Goal: Transaction & Acquisition: Purchase product/service

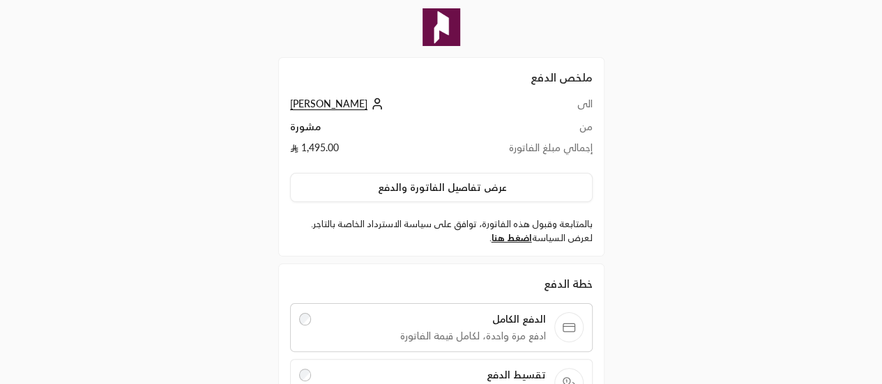
scroll to position [167, 0]
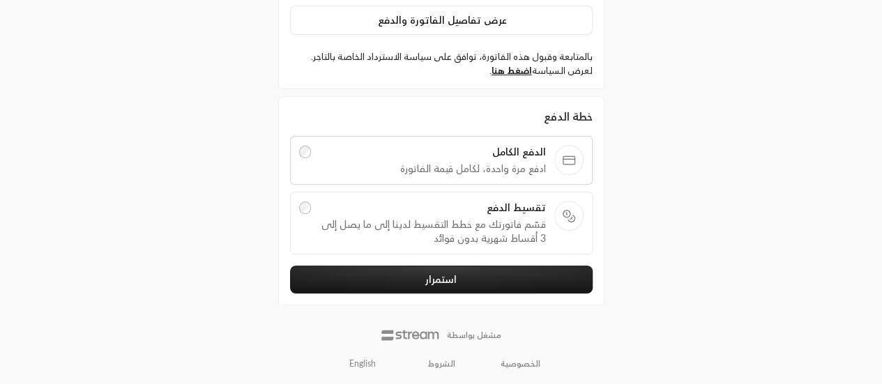
click at [374, 366] on link "English" at bounding box center [363, 363] width 42 height 25
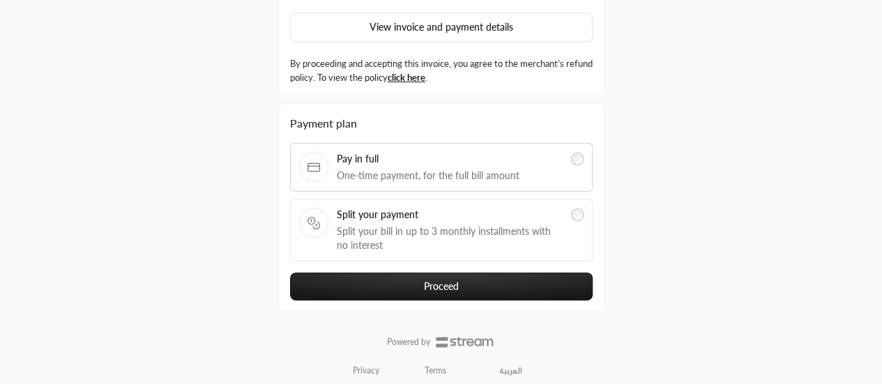
scroll to position [165, 0]
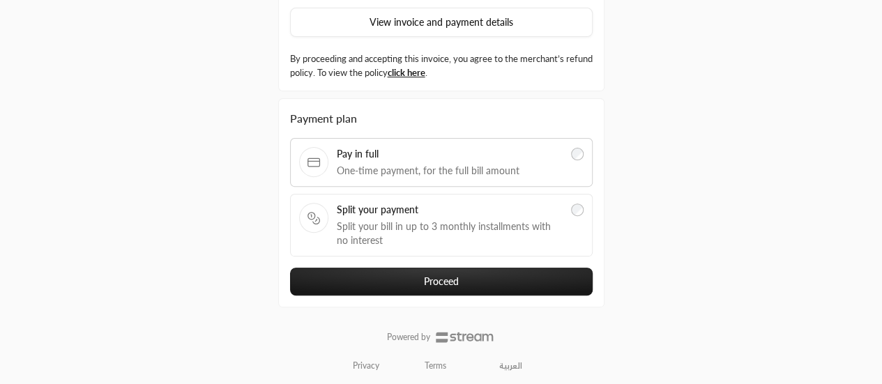
click at [468, 224] on span "Split your bill in up to 3 monthly installments with no interest" at bounding box center [450, 234] width 227 height 28
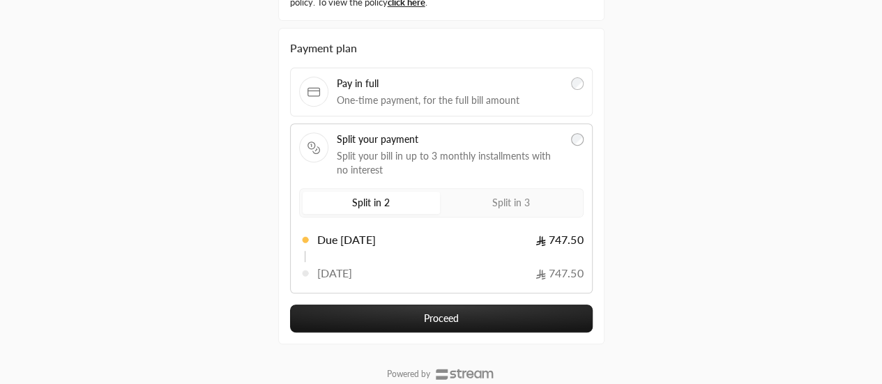
scroll to position [236, 0]
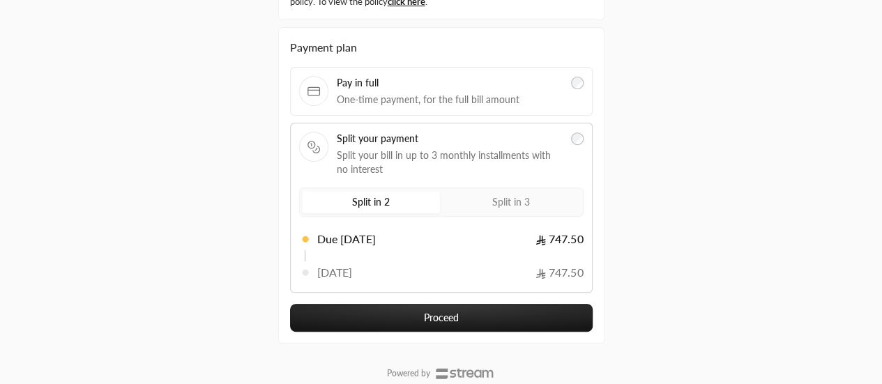
click at [491, 203] on label "Split in 3" at bounding box center [511, 202] width 137 height 22
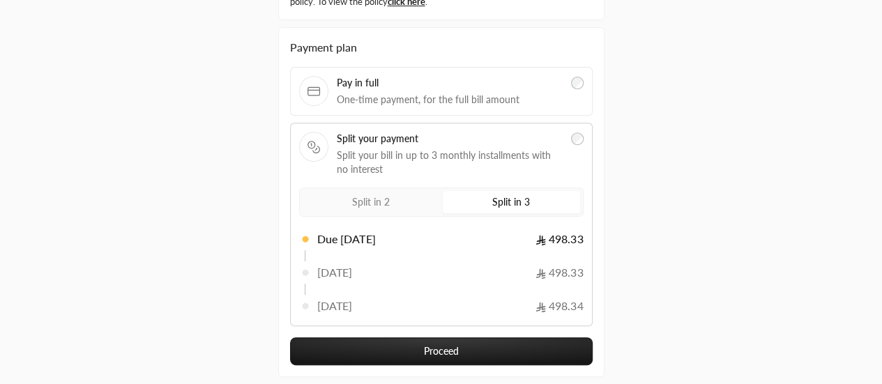
click at [540, 267] on span "498.33" at bounding box center [559, 272] width 47 height 17
click at [545, 267] on span "498.33" at bounding box center [559, 272] width 47 height 17
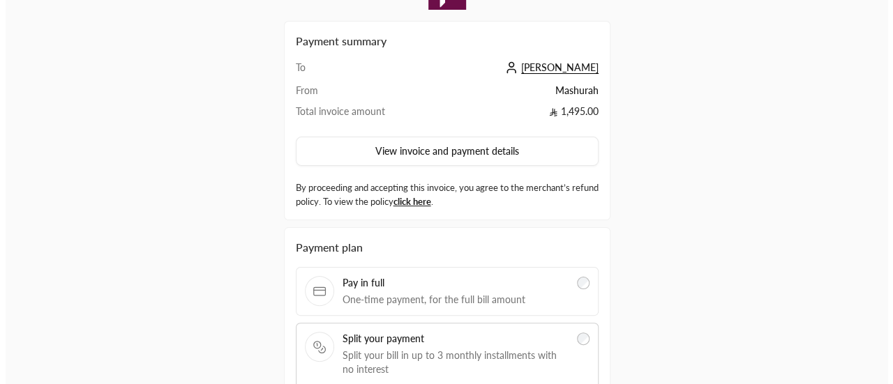
scroll to position [36, 0]
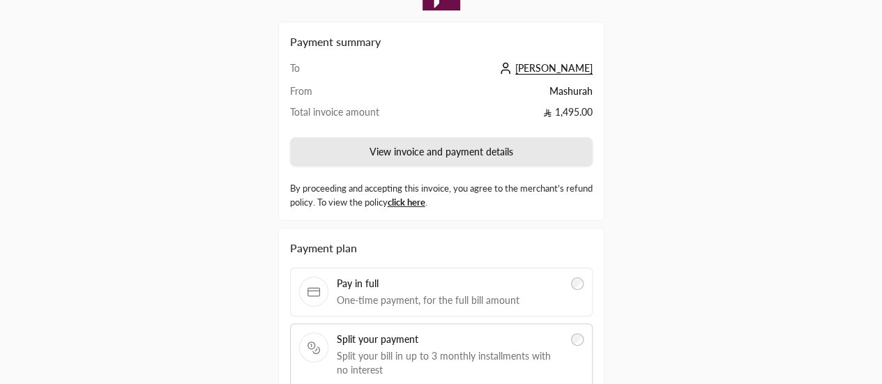
click at [375, 142] on button "View invoice and payment details" at bounding box center [441, 151] width 303 height 29
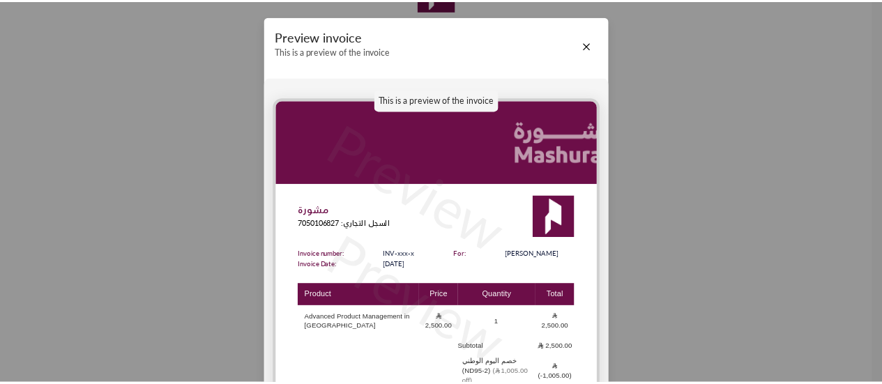
scroll to position [38, 0]
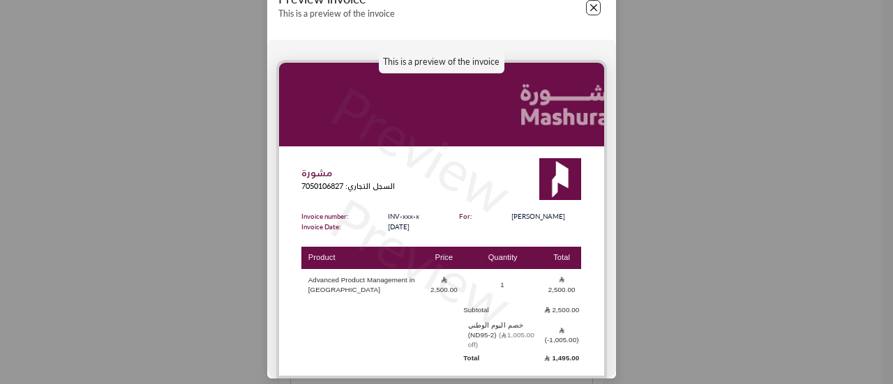
click at [592, 5] on button "Close" at bounding box center [593, 7] width 15 height 15
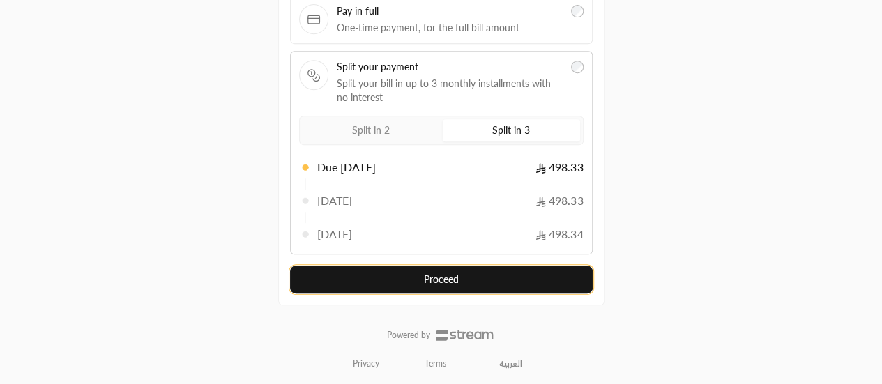
click at [496, 275] on button "Proceed" at bounding box center [441, 280] width 303 height 28
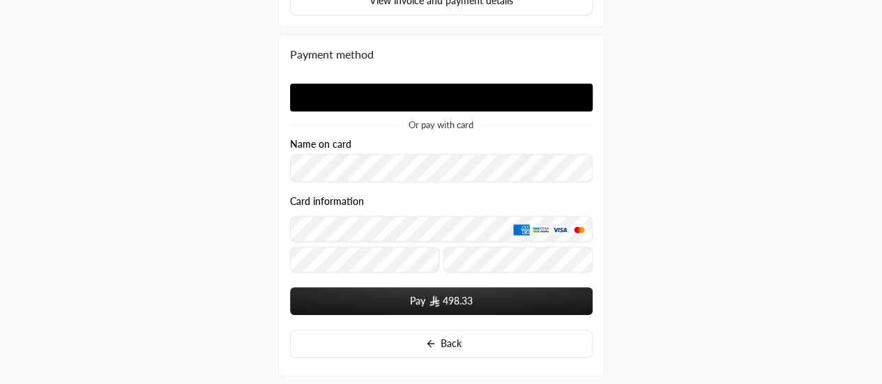
scroll to position [273, 0]
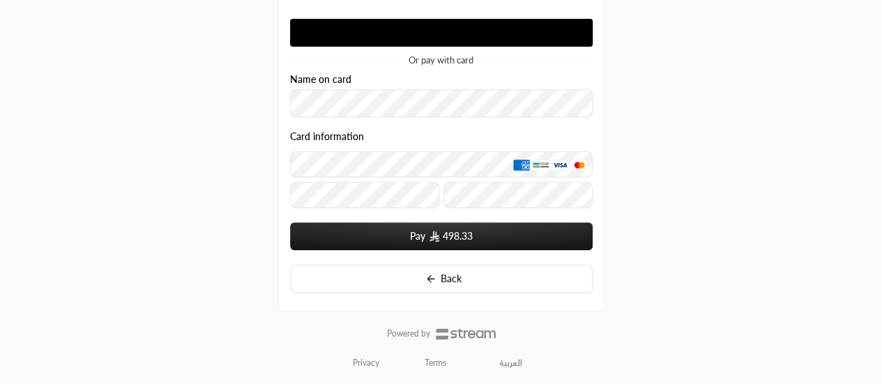
click at [377, 131] on div "Card information" at bounding box center [441, 139] width 303 height 16
click at [433, 210] on div "Card information" at bounding box center [441, 172] width 303 height 82
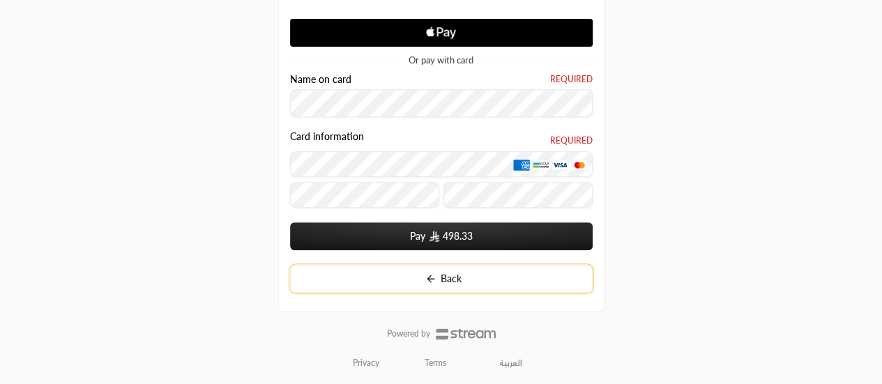
click at [423, 275] on button "Back" at bounding box center [441, 279] width 303 height 28
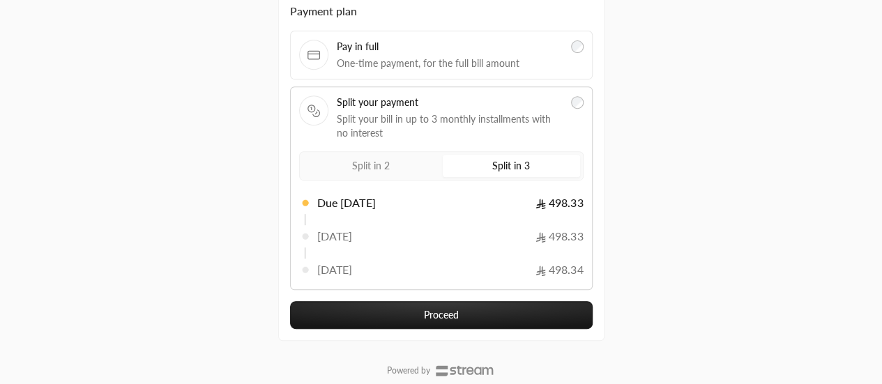
click at [404, 161] on label "Split in 2" at bounding box center [371, 166] width 137 height 22
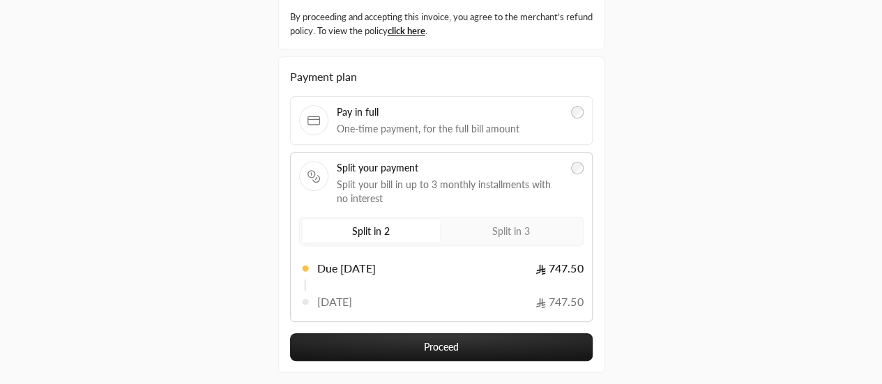
click at [427, 122] on span "One-time payment, for the full bill amount" at bounding box center [450, 129] width 227 height 14
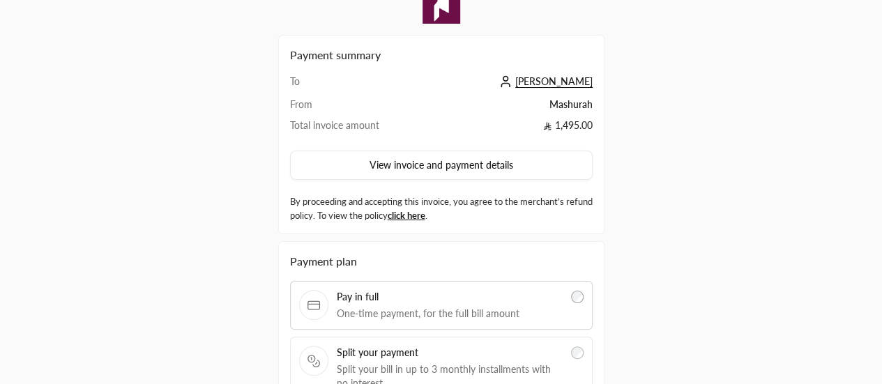
scroll to position [167, 0]
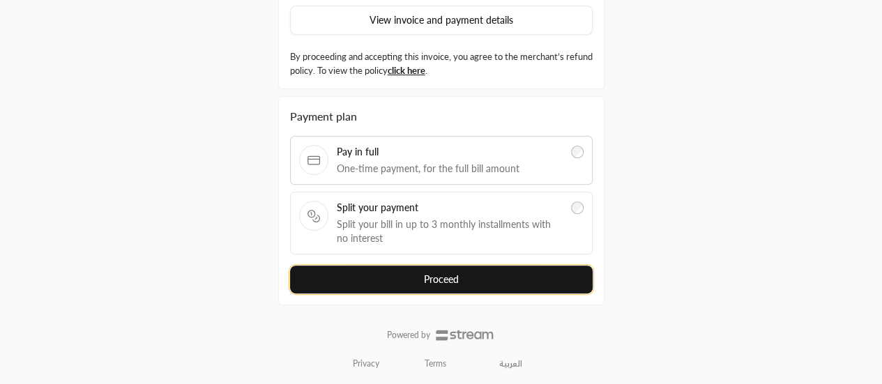
click at [480, 288] on button "Proceed" at bounding box center [441, 280] width 303 height 28
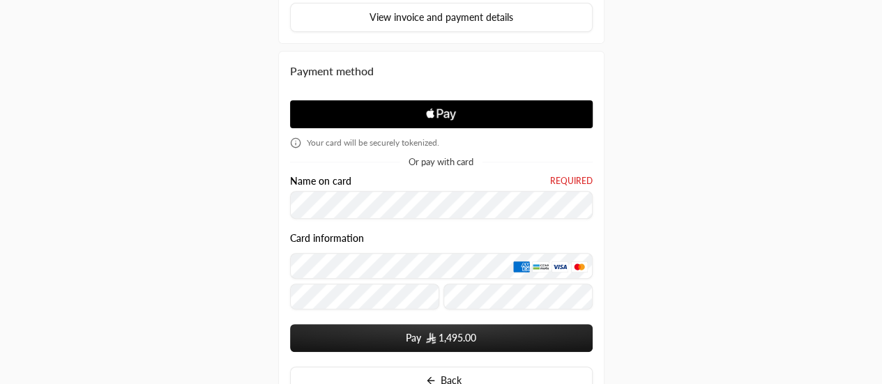
scroll to position [166, 0]
